Goal: Information Seeking & Learning: Learn about a topic

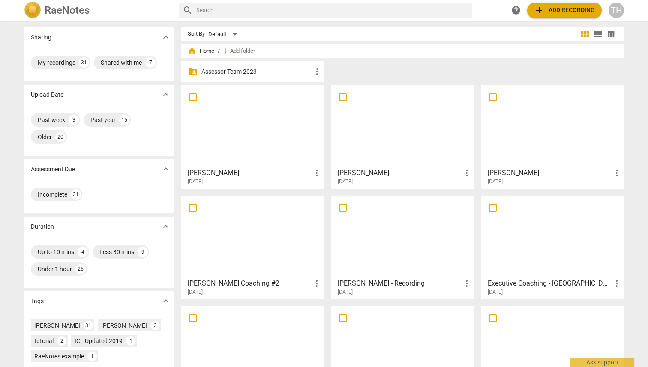
click at [375, 148] on div at bounding box center [402, 126] width 137 height 76
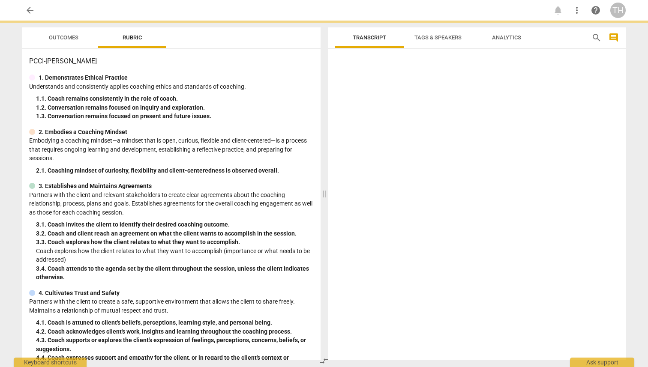
click at [375, 148] on div at bounding box center [476, 207] width 297 height 308
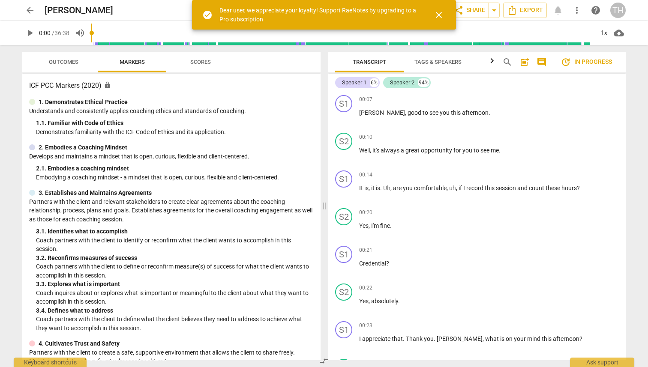
click at [438, 14] on span "close" at bounding box center [439, 15] width 10 height 10
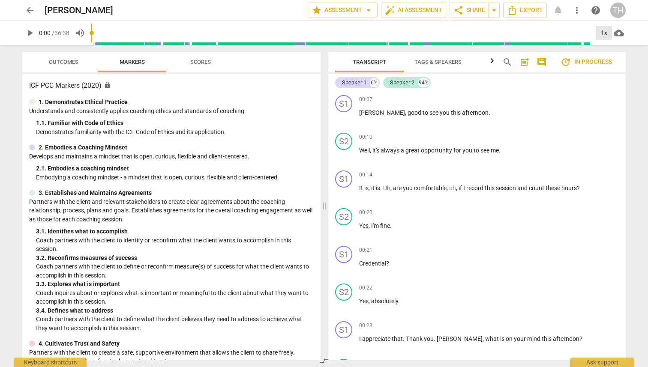
click at [601, 33] on div "1x" at bounding box center [604, 33] width 16 height 14
click at [601, 99] on li "2x" at bounding box center [610, 99] width 29 height 16
click at [31, 34] on span "play_arrow" at bounding box center [30, 33] width 10 height 10
click at [604, 33] on div "2x" at bounding box center [604, 33] width 16 height 14
click at [606, 81] on li "1.5x" at bounding box center [610, 83] width 29 height 16
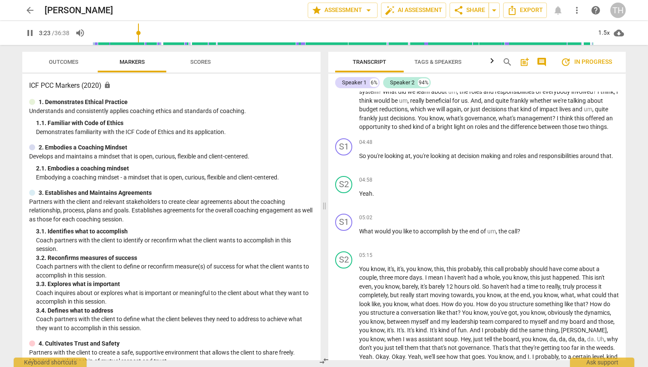
click at [31, 35] on span "pause" at bounding box center [30, 33] width 10 height 10
click at [29, 33] on span "play_arrow" at bounding box center [30, 33] width 10 height 10
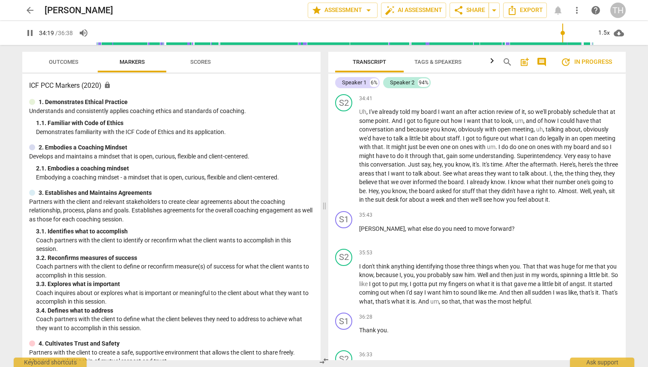
scroll to position [4035, 0]
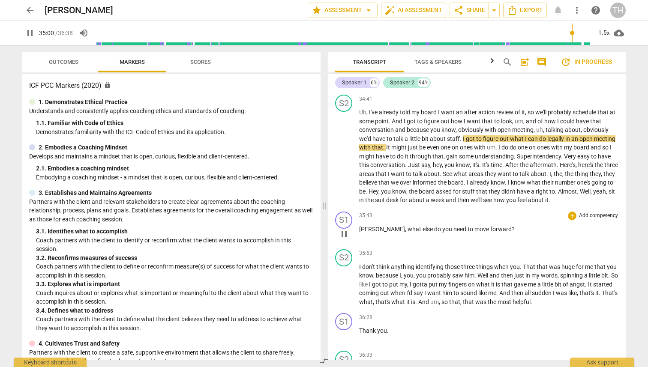
click at [474, 233] on span "move" at bounding box center [482, 229] width 16 height 7
click at [371, 233] on span "[PERSON_NAME]" at bounding box center [382, 229] width 46 height 7
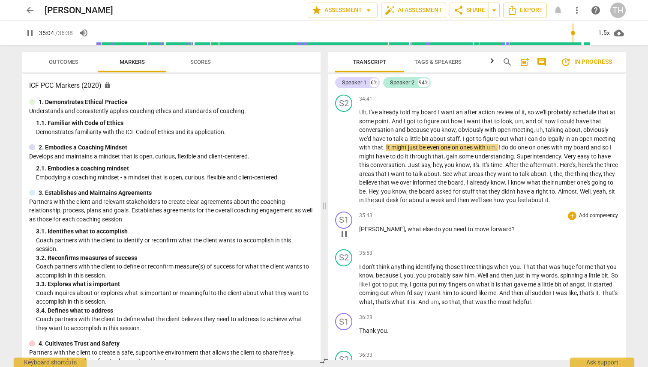
click at [360, 233] on span "[PERSON_NAME]" at bounding box center [382, 229] width 46 height 7
click at [344, 240] on span "pause" at bounding box center [344, 234] width 10 height 10
click at [362, 233] on span "[PERSON_NAME]" at bounding box center [382, 229] width 46 height 7
click at [344, 240] on span "play_arrow" at bounding box center [344, 234] width 10 height 10
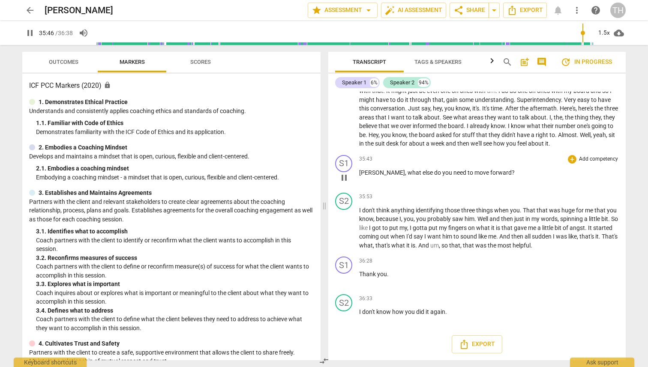
scroll to position [4117, 0]
type input "2198"
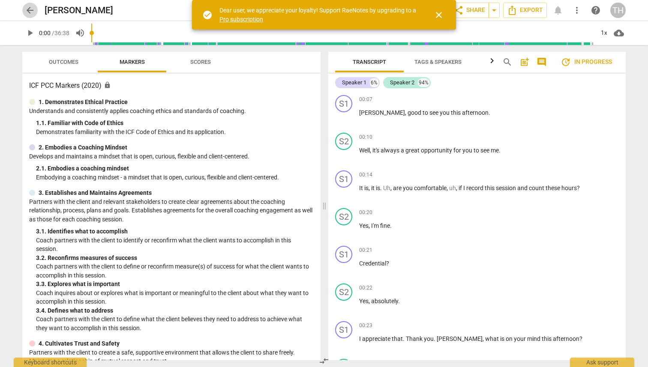
click at [30, 9] on span "arrow_back" at bounding box center [30, 10] width 10 height 10
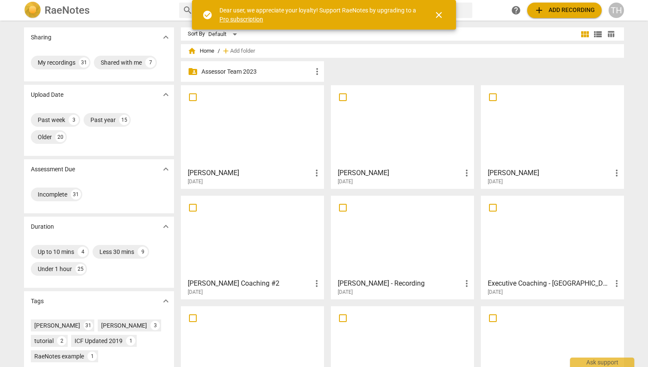
click at [516, 166] on div "[PERSON_NAME] more_vert [DATE]" at bounding box center [553, 174] width 138 height 21
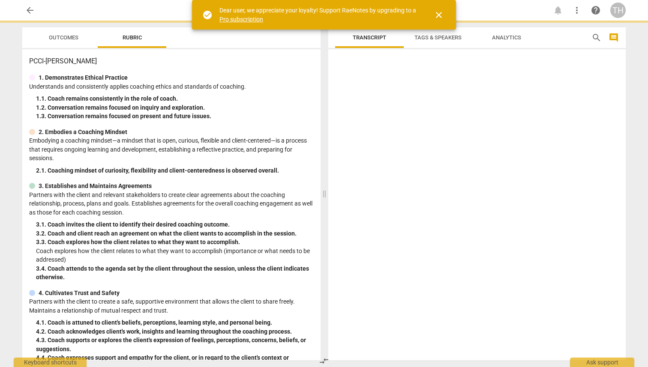
click at [516, 166] on div at bounding box center [476, 207] width 297 height 308
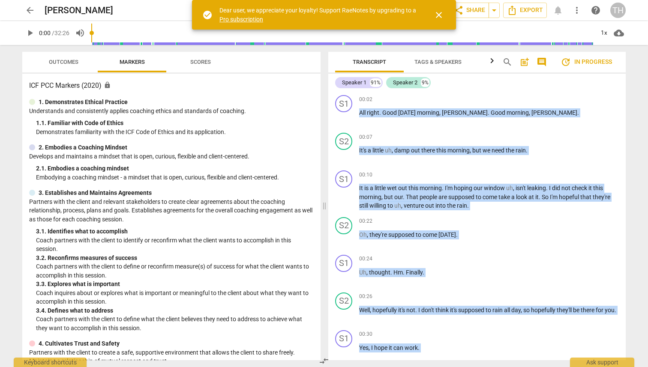
click at [438, 13] on span "close" at bounding box center [439, 15] width 10 height 10
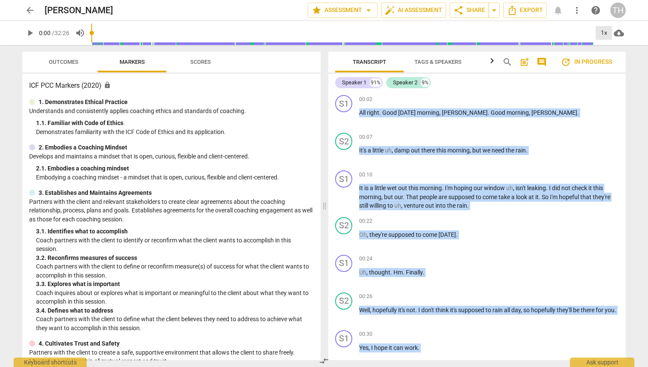
click at [605, 31] on div "1x" at bounding box center [604, 33] width 16 height 14
click at [606, 82] on li "1.5x" at bounding box center [610, 83] width 29 height 16
click at [30, 32] on span "play_arrow" at bounding box center [30, 33] width 10 height 10
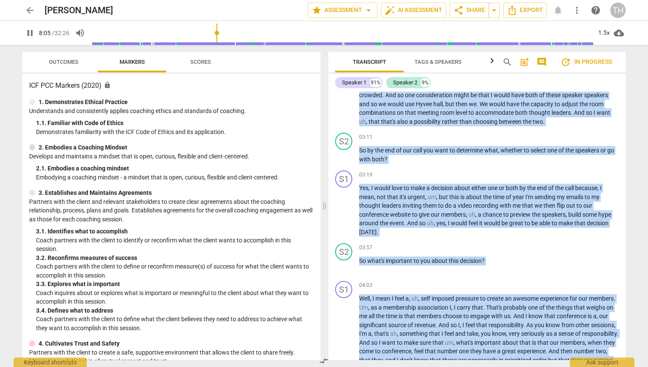
scroll to position [1127, 0]
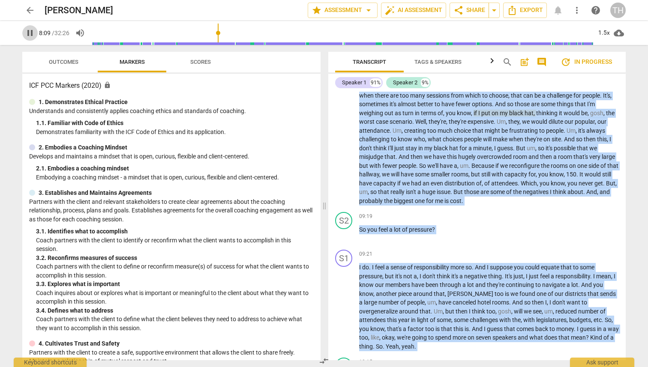
click at [27, 33] on span "pause" at bounding box center [30, 33] width 10 height 10
click at [27, 33] on span "play_arrow" at bounding box center [30, 33] width 10 height 10
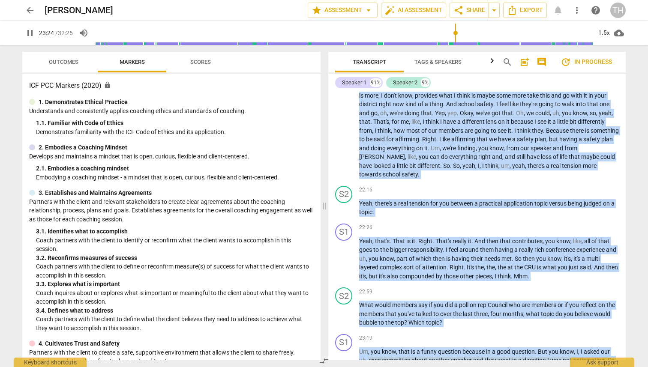
scroll to position [2767, 0]
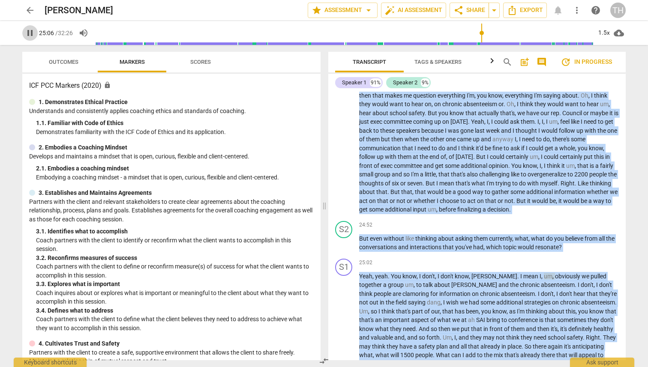
click at [28, 32] on span "pause" at bounding box center [30, 33] width 10 height 10
click at [27, 36] on span "play_arrow" at bounding box center [30, 33] width 10 height 10
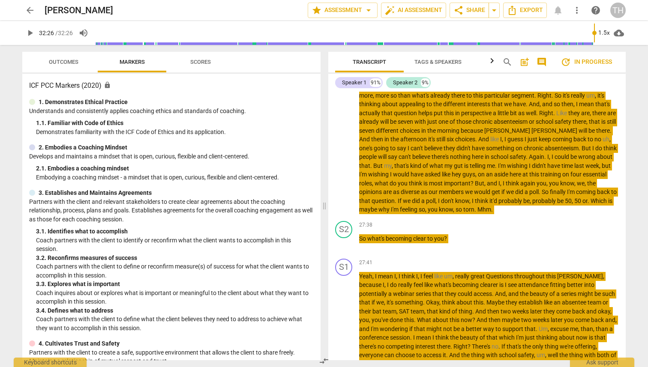
type input "1946"
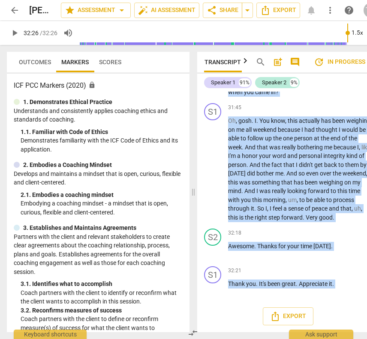
scroll to position [0, 9]
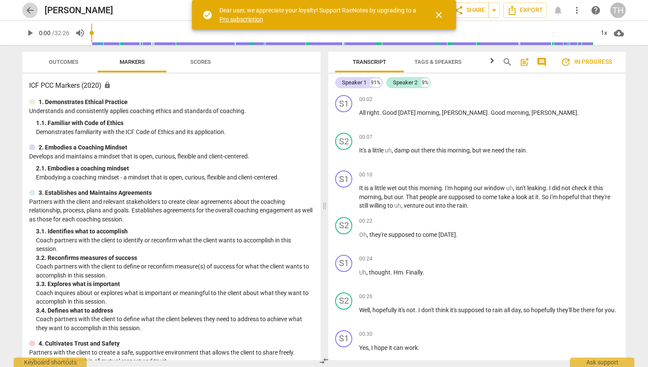
click at [27, 12] on span "arrow_back" at bounding box center [30, 10] width 10 height 10
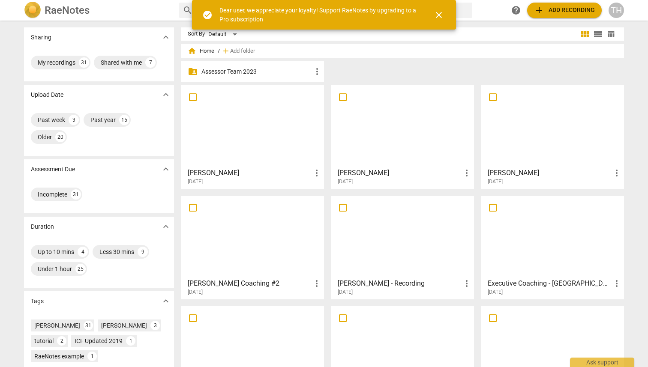
click at [234, 161] on div at bounding box center [252, 126] width 137 height 76
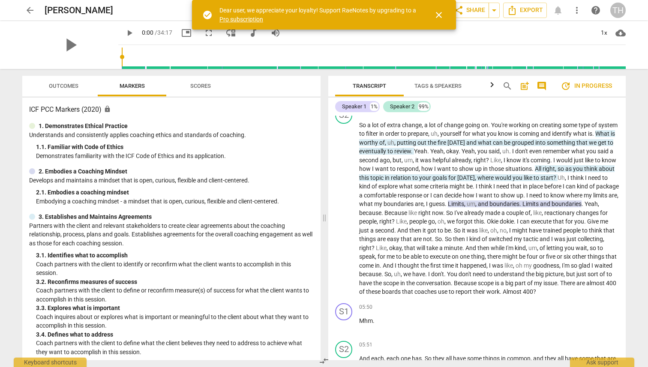
scroll to position [351, 0]
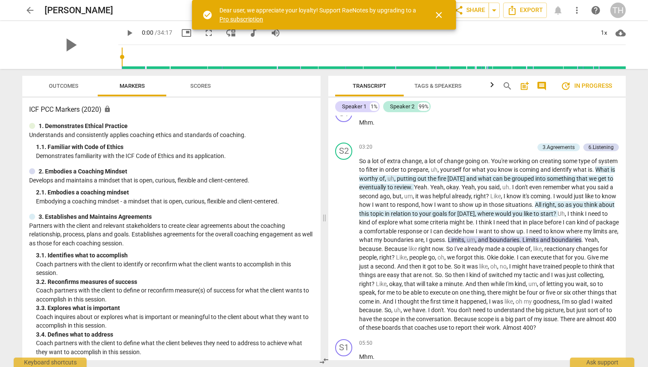
click at [440, 14] on span "close" at bounding box center [439, 15] width 10 height 10
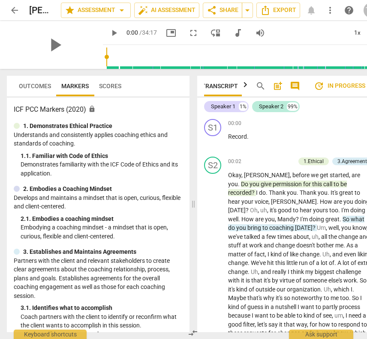
scroll to position [0, 9]
click at [50, 45] on span "play_arrow" at bounding box center [55, 45] width 22 height 22
click at [360, 33] on div "1x" at bounding box center [357, 33] width 16 height 14
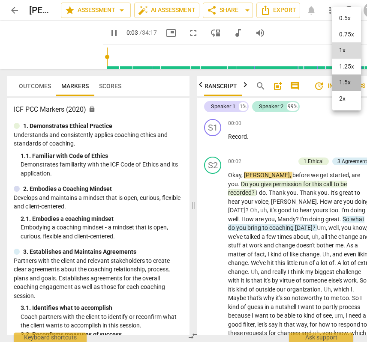
click at [351, 81] on li "1.5x" at bounding box center [346, 83] width 29 height 16
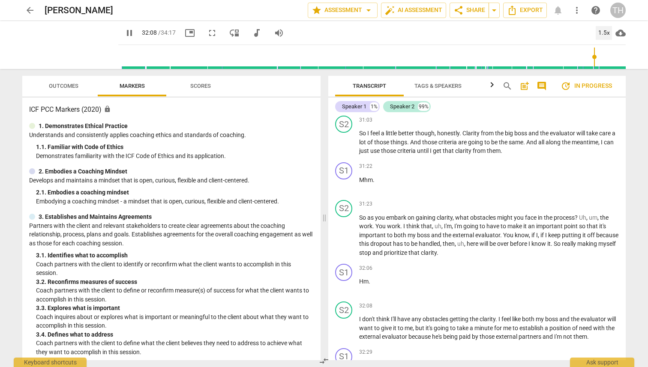
scroll to position [4115, 0]
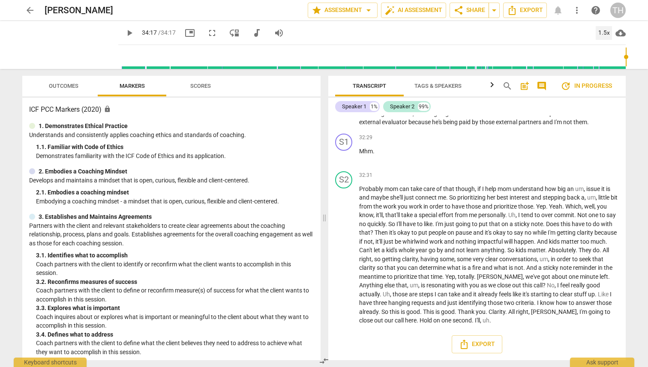
type input "2057"
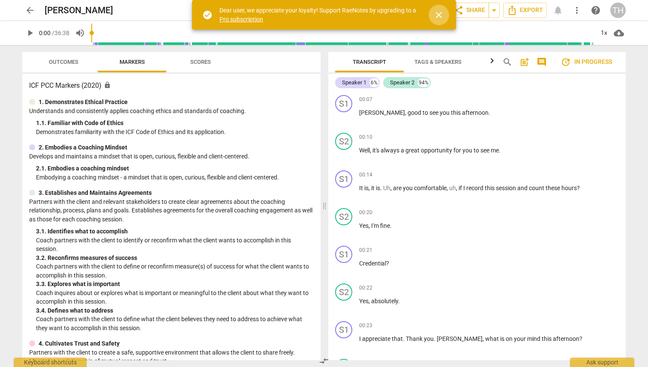
click at [447, 14] on span "close" at bounding box center [439, 15] width 21 height 10
